Goal: Communication & Community: Answer question/provide support

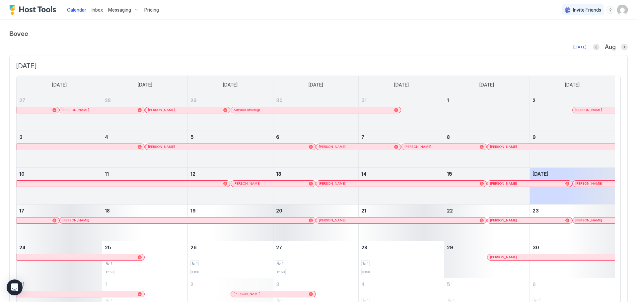
click at [587, 184] on div at bounding box center [587, 183] width 5 height 5
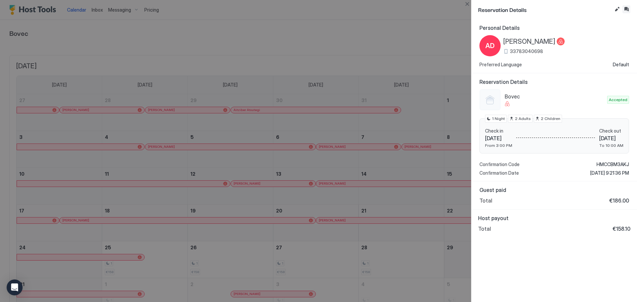
click at [628, 11] on button "Inbox" at bounding box center [626, 9] width 8 height 8
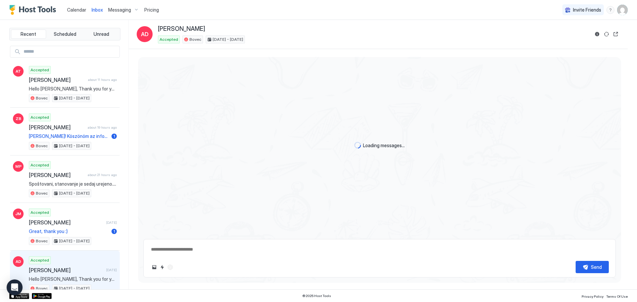
scroll to position [278, 0]
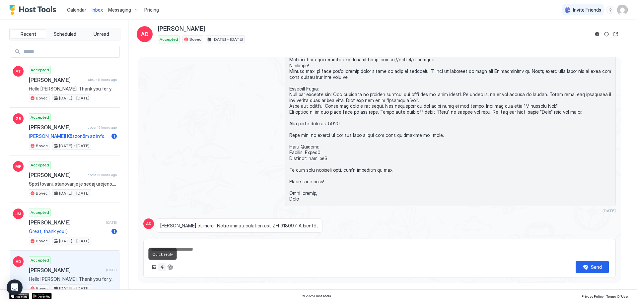
click at [159, 266] on button "Quick reply" at bounding box center [162, 267] width 8 height 8
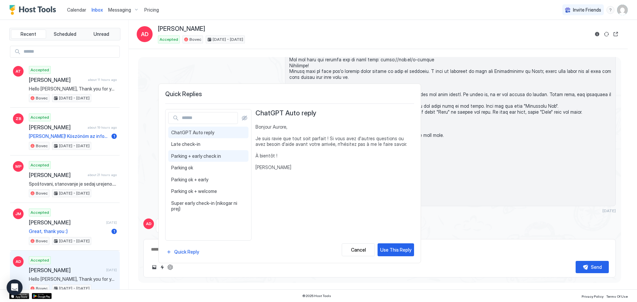
click at [197, 159] on div "Parking + early check in Hi {{Guest First Name}}, Thank you for providing your …" at bounding box center [208, 156] width 80 height 12
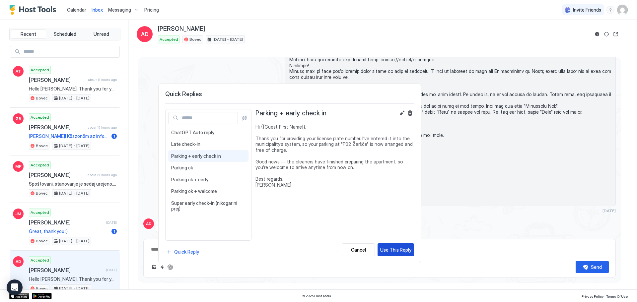
click at [393, 252] on div "Use This Reply" at bounding box center [395, 249] width 31 height 7
type textarea "*"
type textarea "**********"
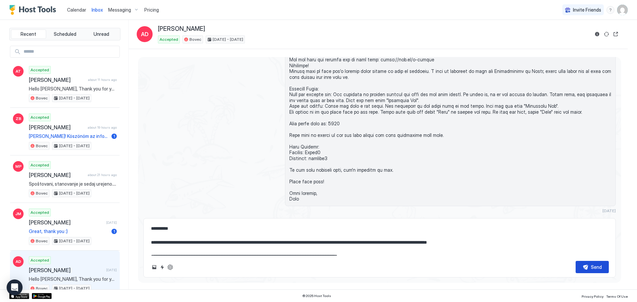
click at [590, 270] on div "Send" at bounding box center [595, 267] width 11 height 7
type textarea "*"
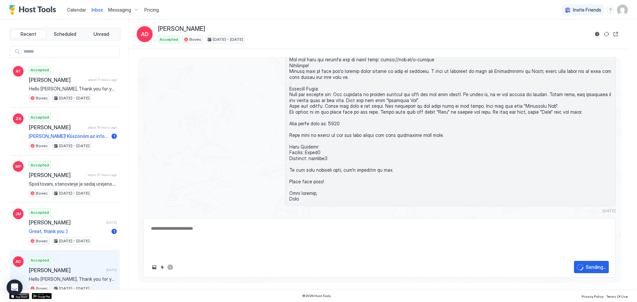
scroll to position [373, 0]
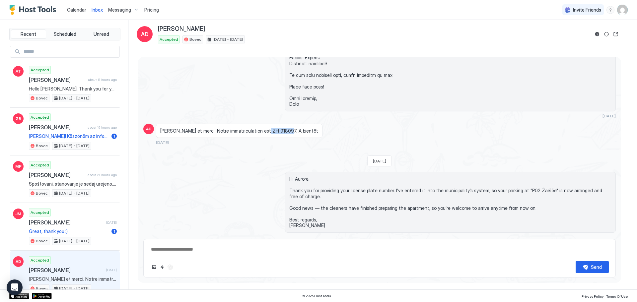
drag, startPoint x: 279, startPoint y: 125, endPoint x: 257, endPoint y: 125, distance: 21.9
click at [257, 128] on span "[PERSON_NAME] et merci. Notre immatriculation est ZH 918097. A bientôt" at bounding box center [239, 131] width 158 height 6
drag, startPoint x: 258, startPoint y: 124, endPoint x: 279, endPoint y: 125, distance: 21.9
click at [279, 128] on span "[PERSON_NAME] et merci. Notre immatriculation est ZH 918097. A bientôt" at bounding box center [239, 131] width 158 height 6
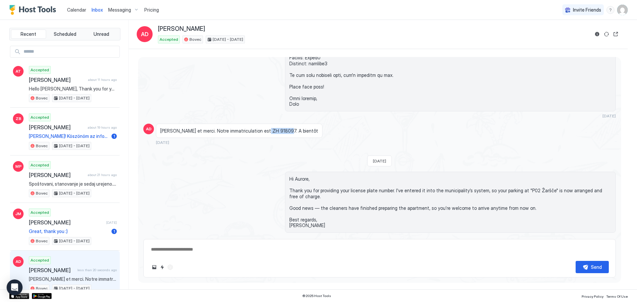
copy span "ZH 918097"
type textarea "*"
click at [615, 35] on button "Open reservation" at bounding box center [615, 34] width 8 height 8
click at [596, 34] on button "Reservation information" at bounding box center [597, 34] width 8 height 8
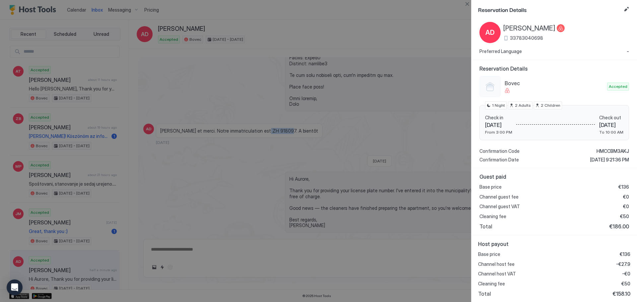
scroll to position [14, 0]
click at [627, 8] on button "Edit reservation" at bounding box center [626, 9] width 8 height 8
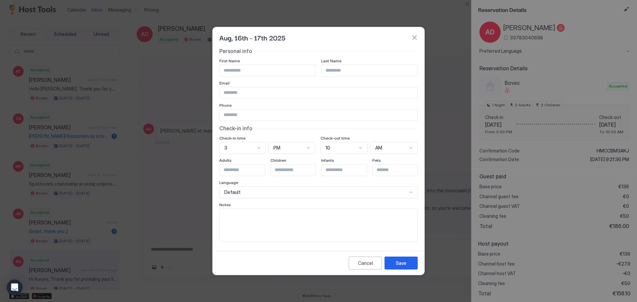
scroll to position [8, 0]
click at [225, 147] on div "Personal info First Name Last Name Email Phone Check-in info Check-in time 3 PM…" at bounding box center [318, 145] width 198 height 194
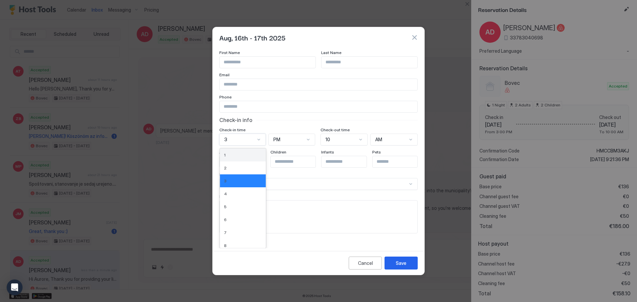
click at [228, 153] on div "1" at bounding box center [243, 155] width 38 height 5
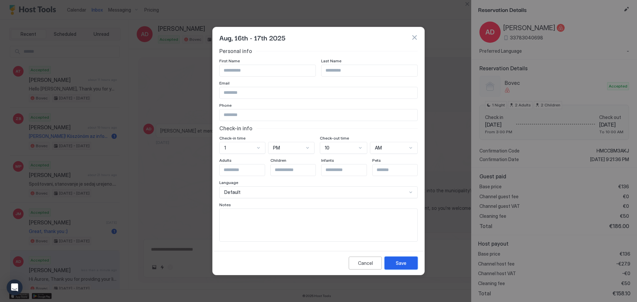
click at [409, 265] on button "Save" at bounding box center [400, 263] width 33 height 13
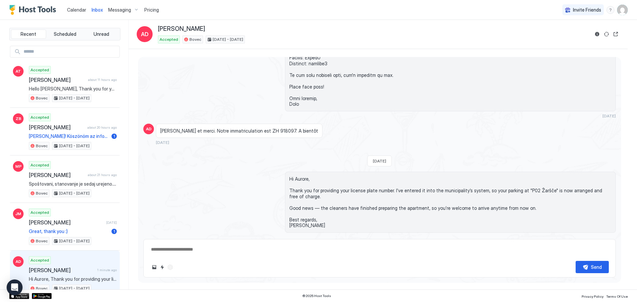
type textarea "*"
